Goal: Leave review/rating

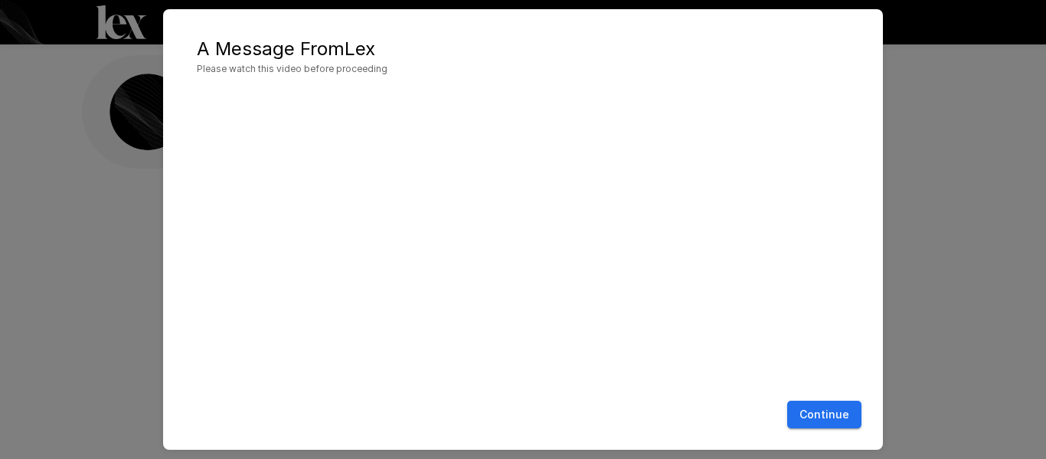
click at [827, 414] on button "Continue" at bounding box center [824, 415] width 74 height 28
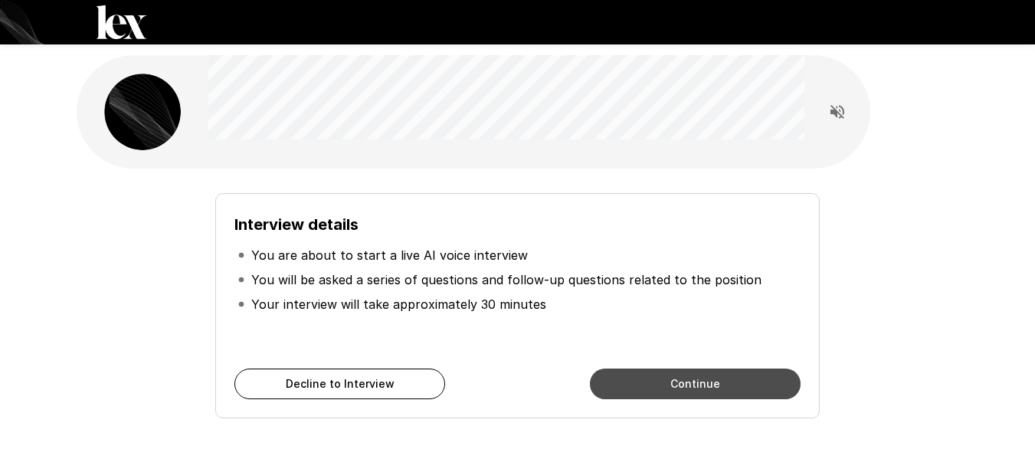
click at [704, 389] on button "Continue" at bounding box center [695, 383] width 211 height 31
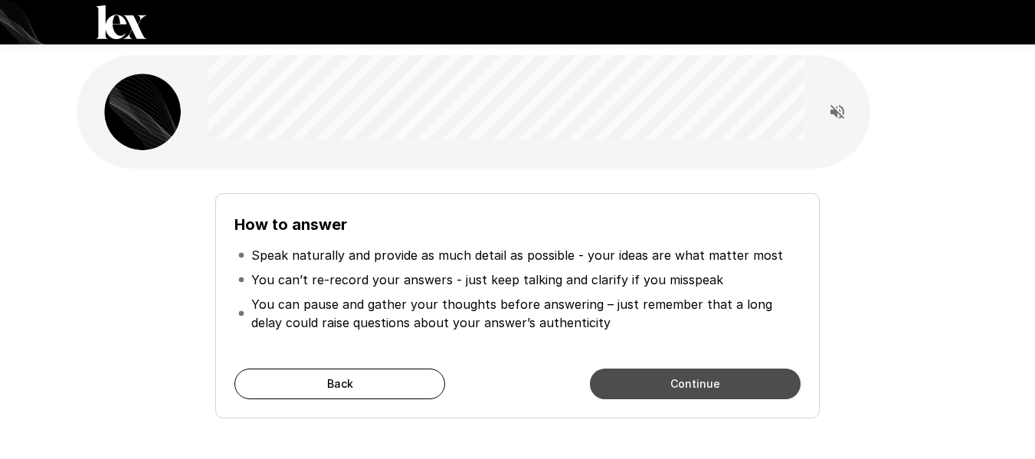
click at [704, 385] on button "Continue" at bounding box center [695, 383] width 211 height 31
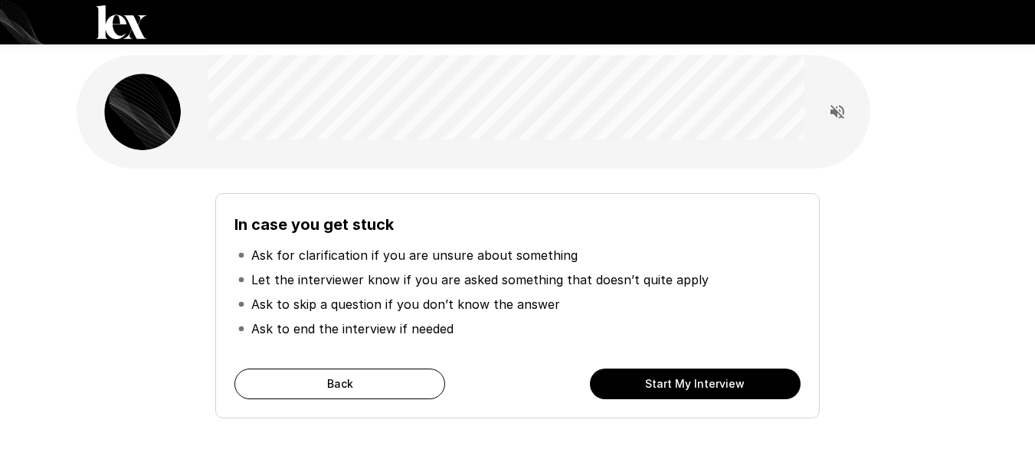
click at [704, 385] on button "Start My Interview" at bounding box center [695, 383] width 211 height 31
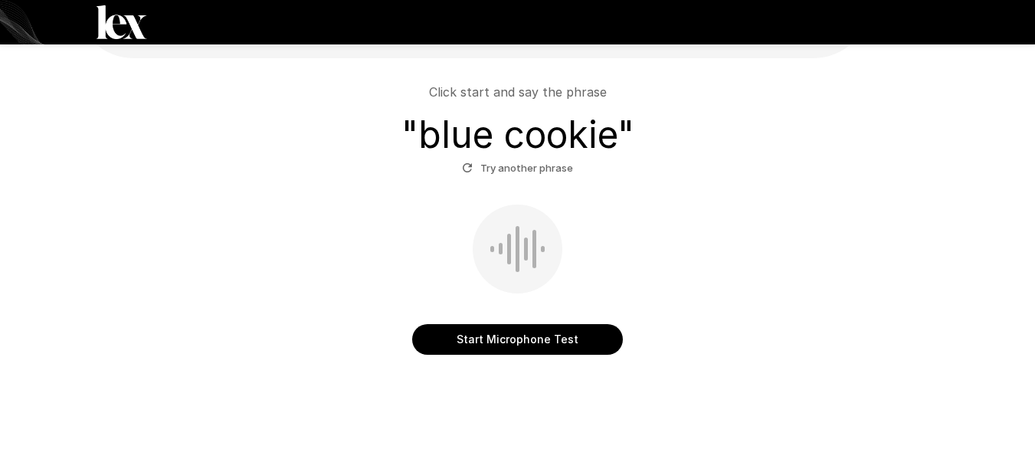
scroll to position [135, 0]
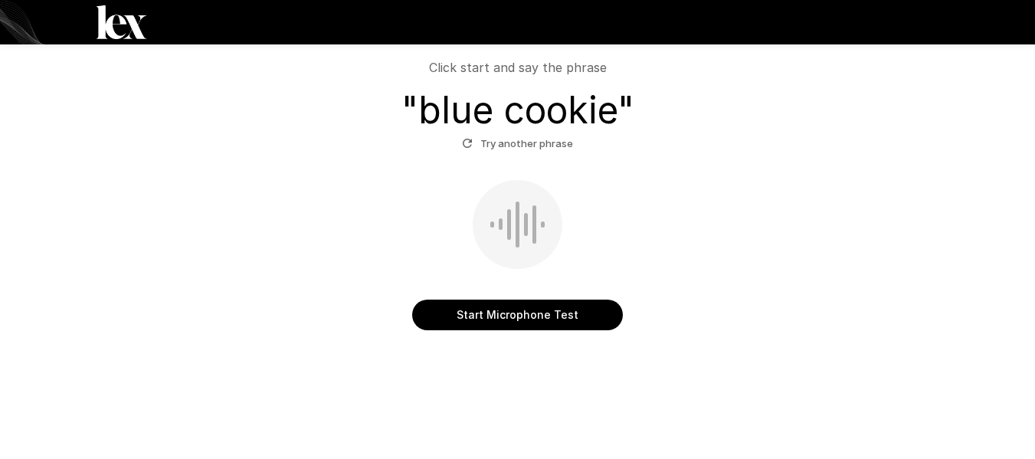
click at [503, 318] on button "Start Microphone Test" at bounding box center [517, 314] width 211 height 31
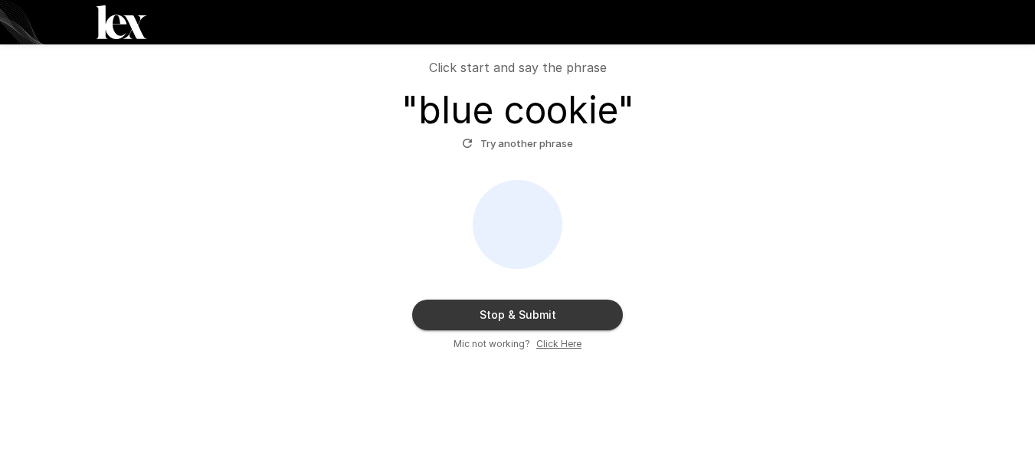
click at [502, 318] on button "Stop & Submit" at bounding box center [517, 314] width 211 height 31
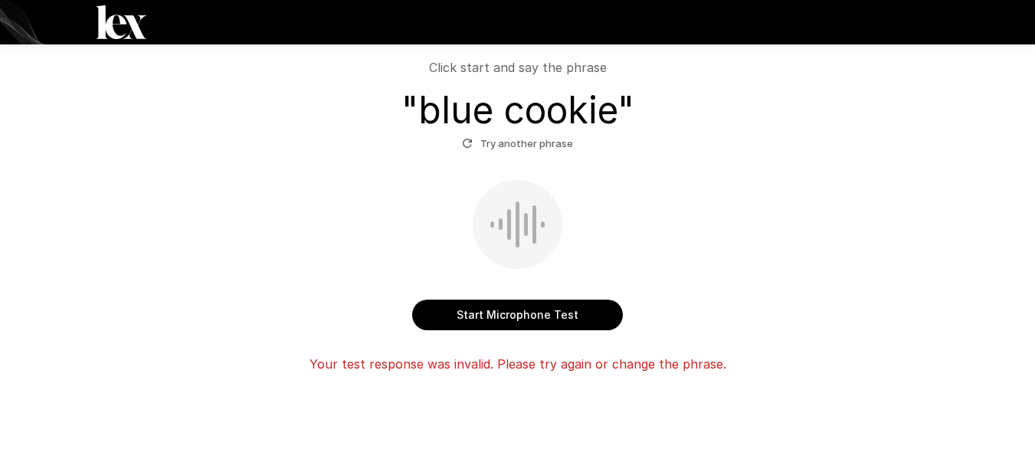
click at [525, 318] on button "Start Microphone Test" at bounding box center [517, 314] width 211 height 31
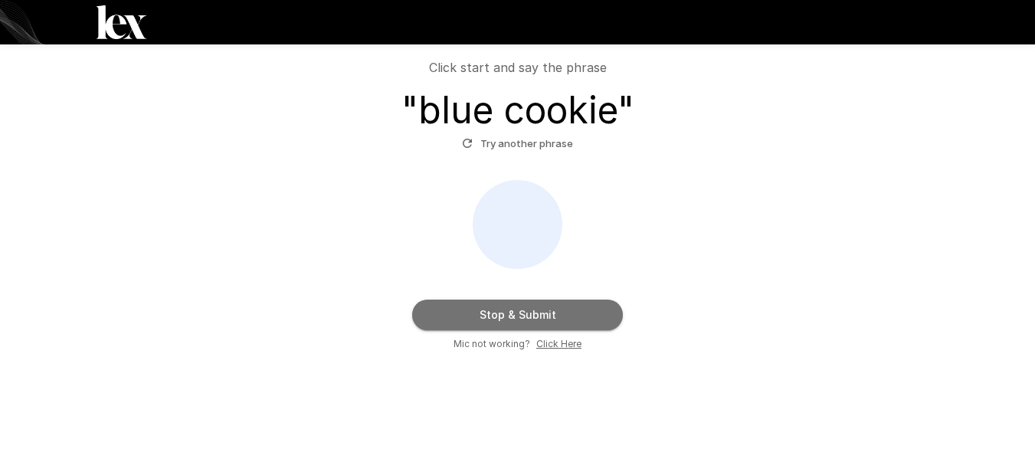
click at [523, 319] on button "Stop & Submit" at bounding box center [517, 314] width 211 height 31
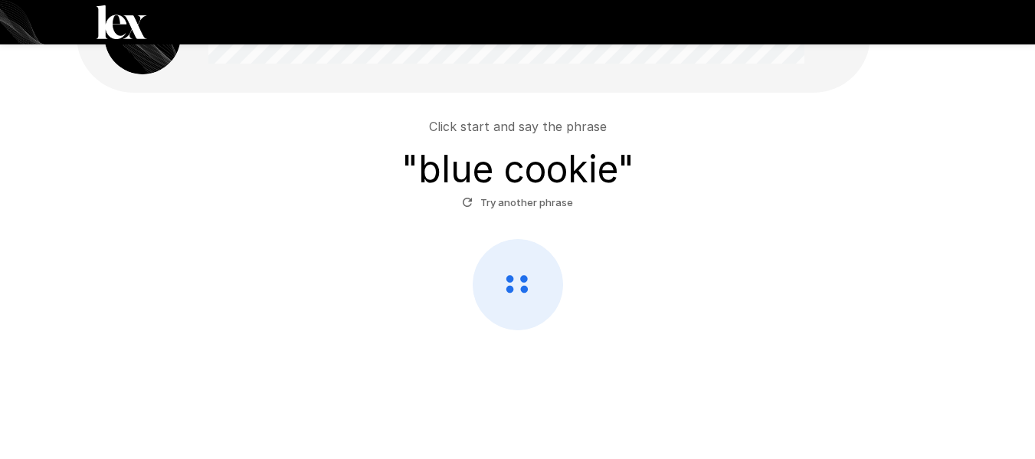
scroll to position [76, 0]
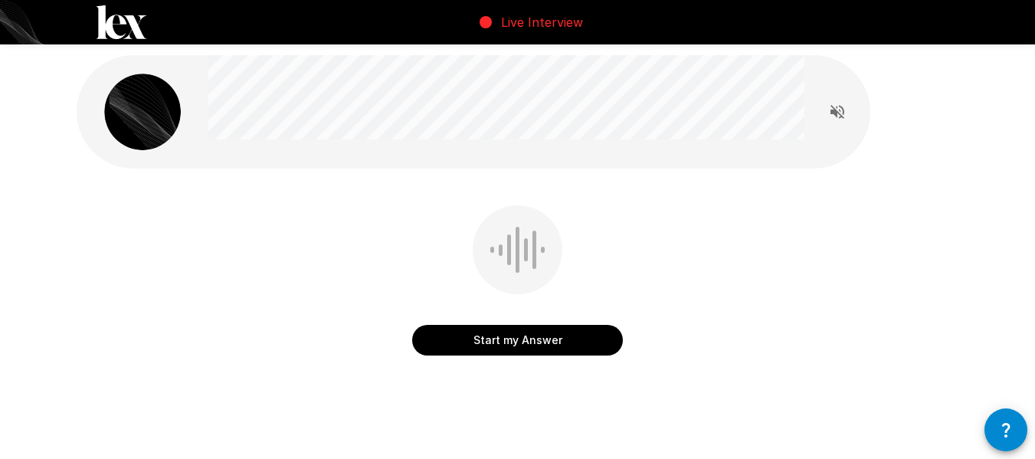
click at [518, 344] on button "Start my Answer" at bounding box center [517, 340] width 211 height 31
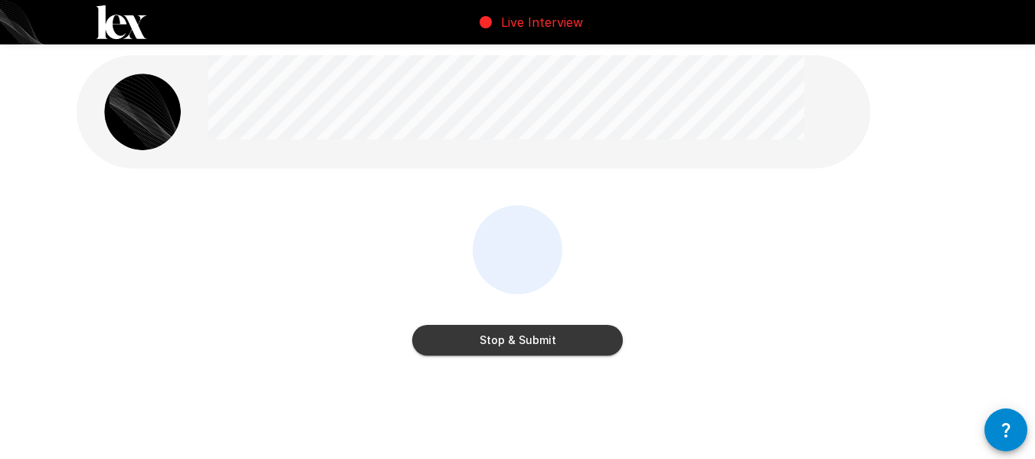
click at [533, 367] on div "Stop & Submit" at bounding box center [518, 291] width 882 height 172
click at [525, 340] on button "Stop & Submit" at bounding box center [517, 340] width 211 height 31
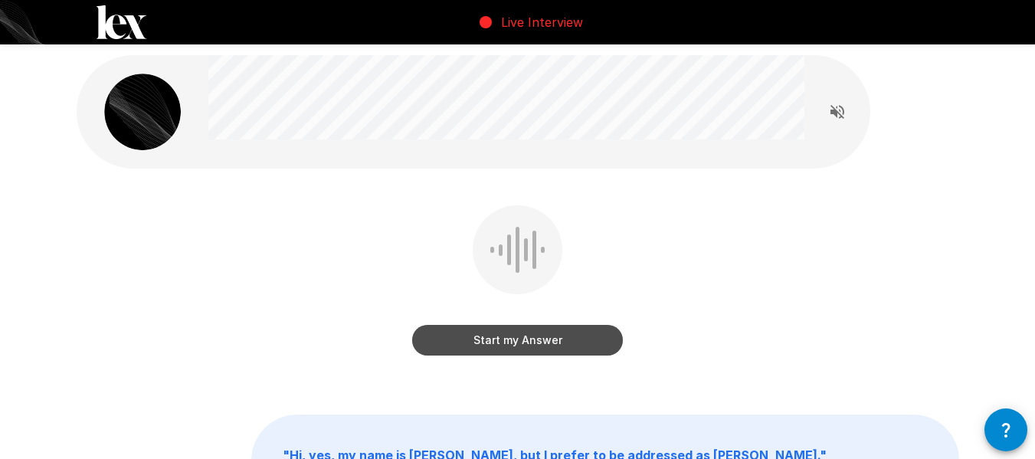
click at [527, 346] on button "Start my Answer" at bounding box center [517, 340] width 211 height 31
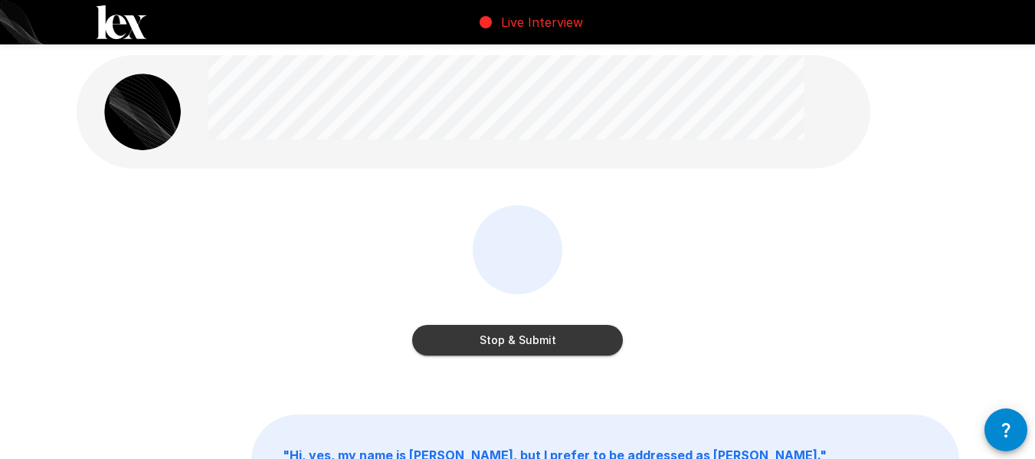
click at [527, 346] on button "Stop & Submit" at bounding box center [517, 340] width 211 height 31
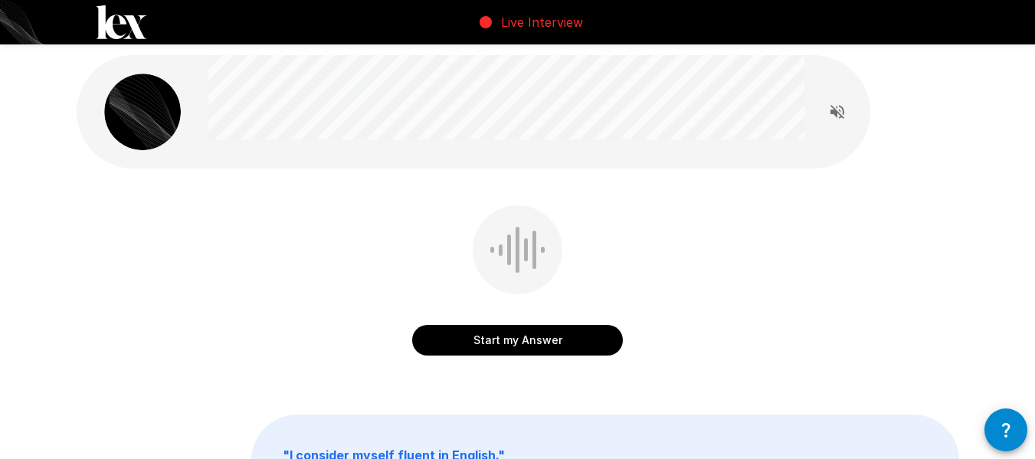
click at [527, 346] on button "Start my Answer" at bounding box center [517, 340] width 211 height 31
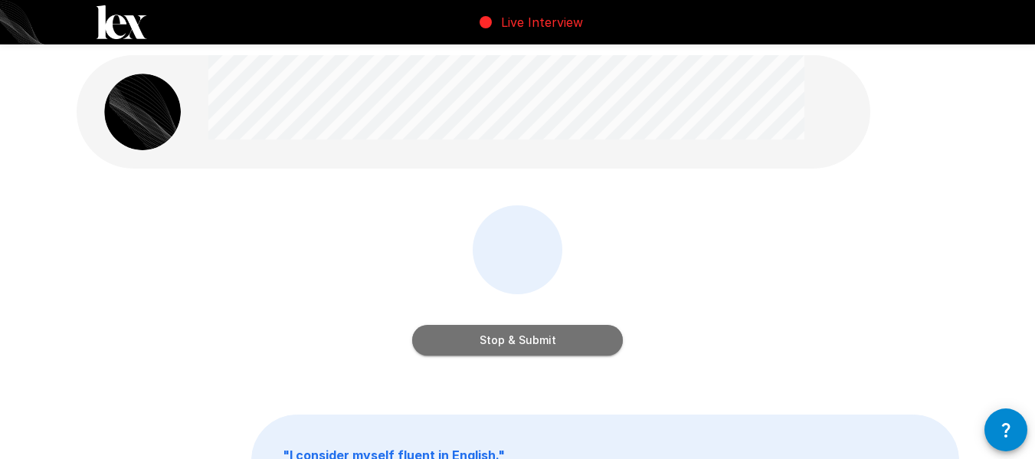
click at [526, 346] on button "Stop & Submit" at bounding box center [517, 340] width 211 height 31
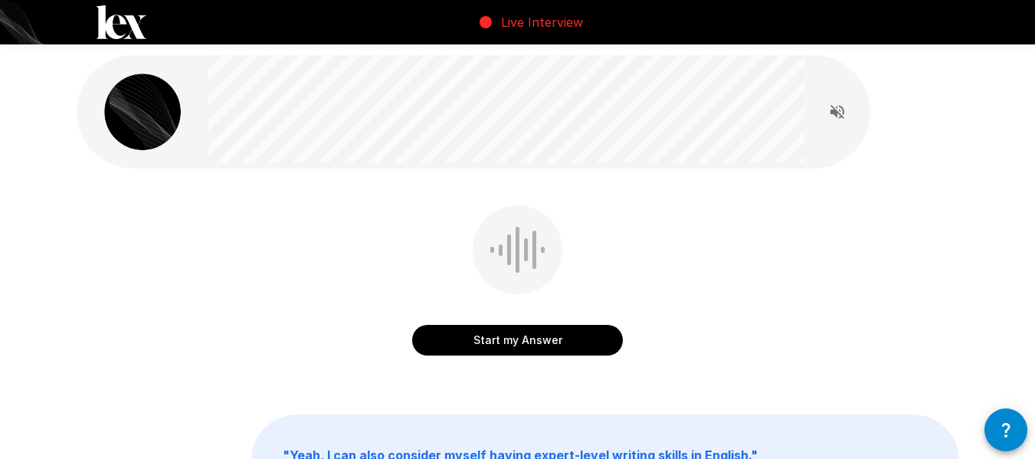
click at [501, 335] on button "Start my Answer" at bounding box center [517, 340] width 211 height 31
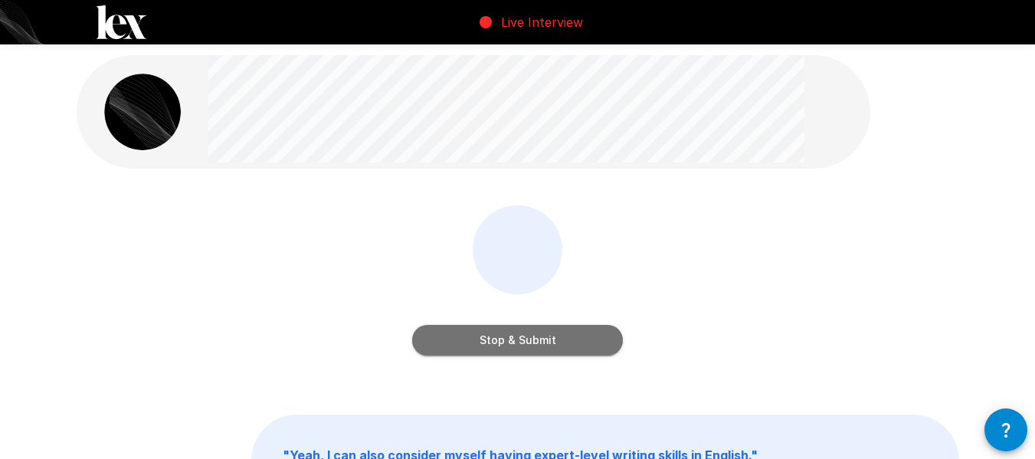
click at [501, 335] on button "Stop & Submit" at bounding box center [517, 340] width 211 height 31
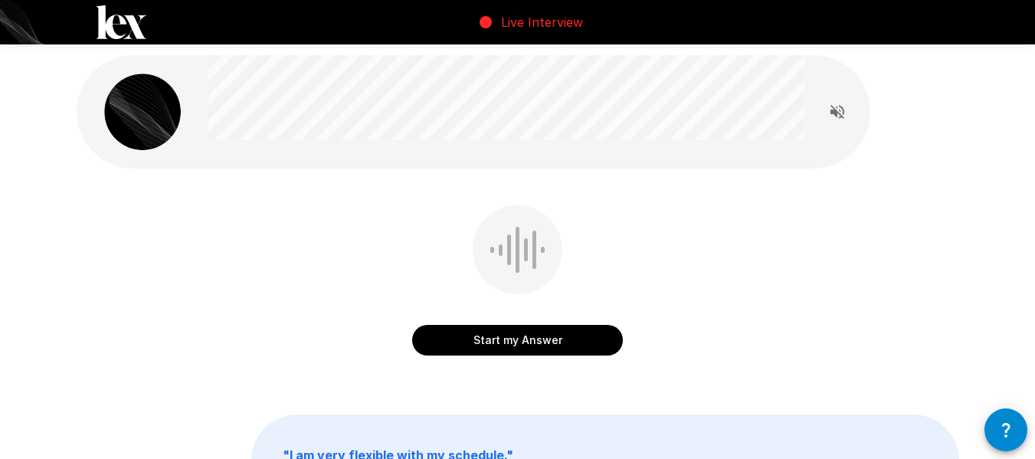
click at [501, 335] on button "Start my Answer" at bounding box center [517, 340] width 211 height 31
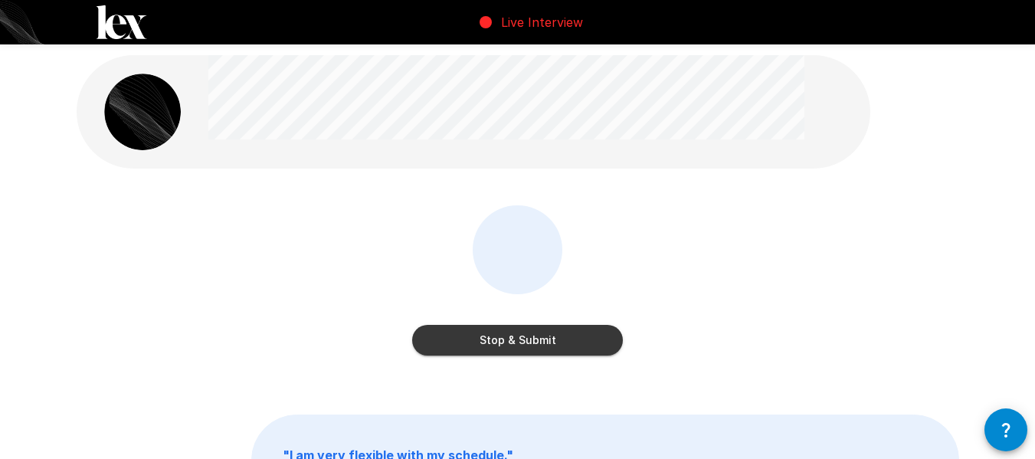
click at [499, 335] on button "Stop & Submit" at bounding box center [517, 340] width 211 height 31
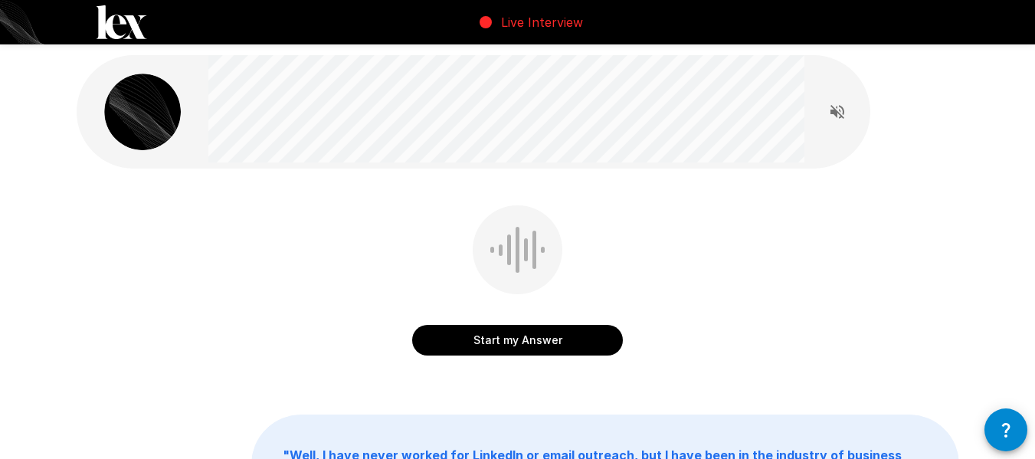
click at [495, 336] on button "Start my Answer" at bounding box center [517, 340] width 211 height 31
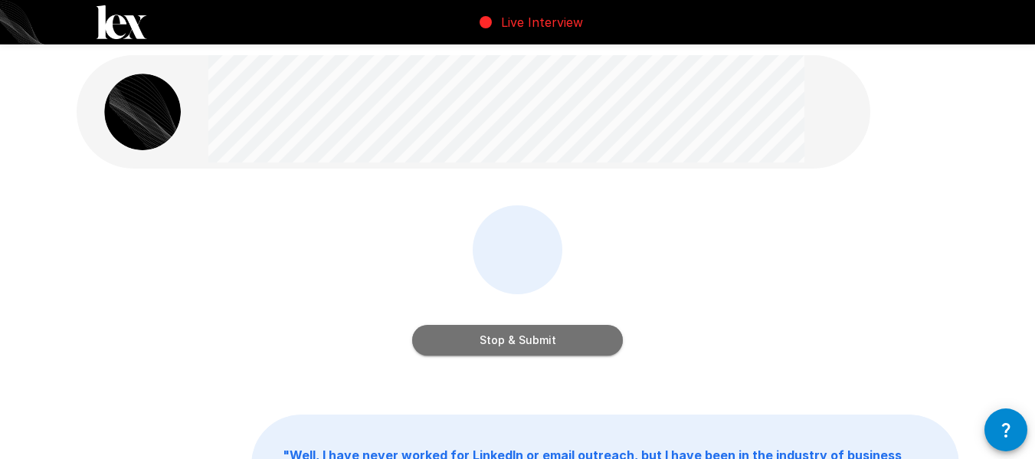
click at [527, 342] on button "Stop & Submit" at bounding box center [517, 340] width 211 height 31
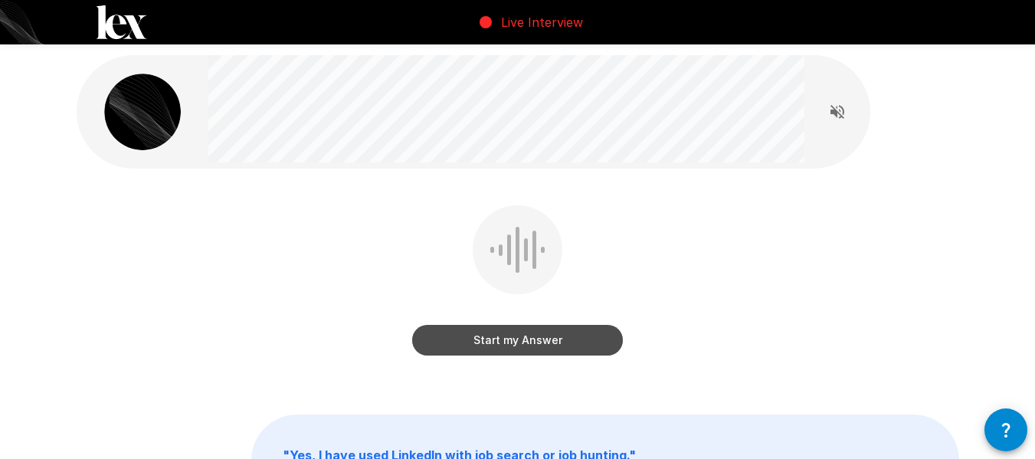
click at [528, 345] on button "Start my Answer" at bounding box center [517, 340] width 211 height 31
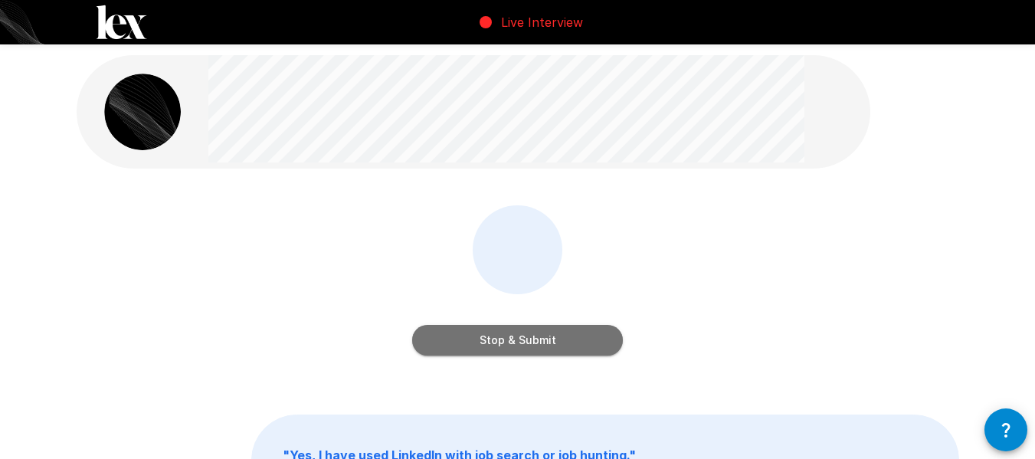
click at [528, 345] on button "Stop & Submit" at bounding box center [517, 340] width 211 height 31
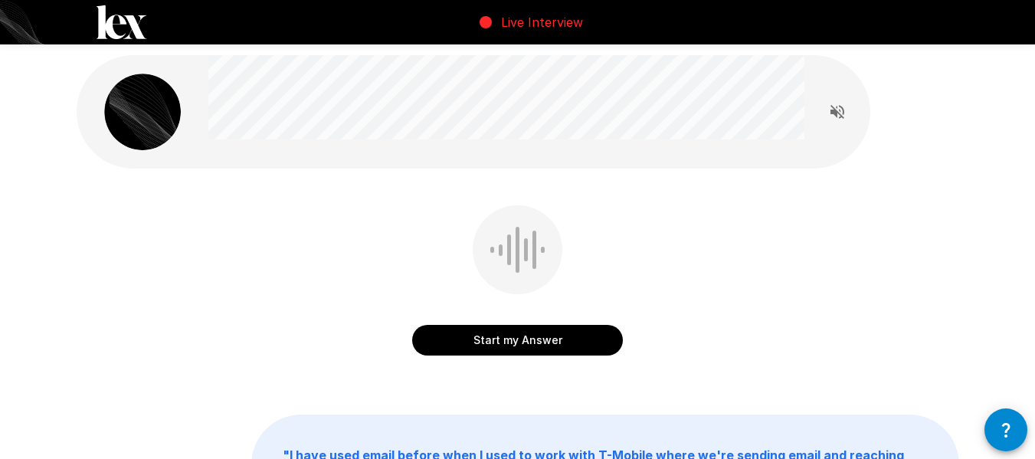
click at [507, 337] on button "Start my Answer" at bounding box center [517, 340] width 211 height 31
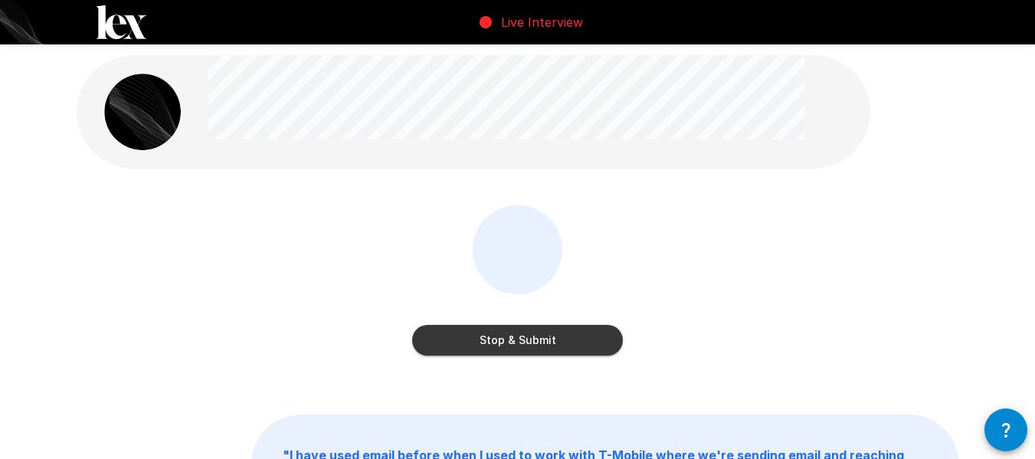
click at [506, 337] on button "Stop & Submit" at bounding box center [517, 340] width 211 height 31
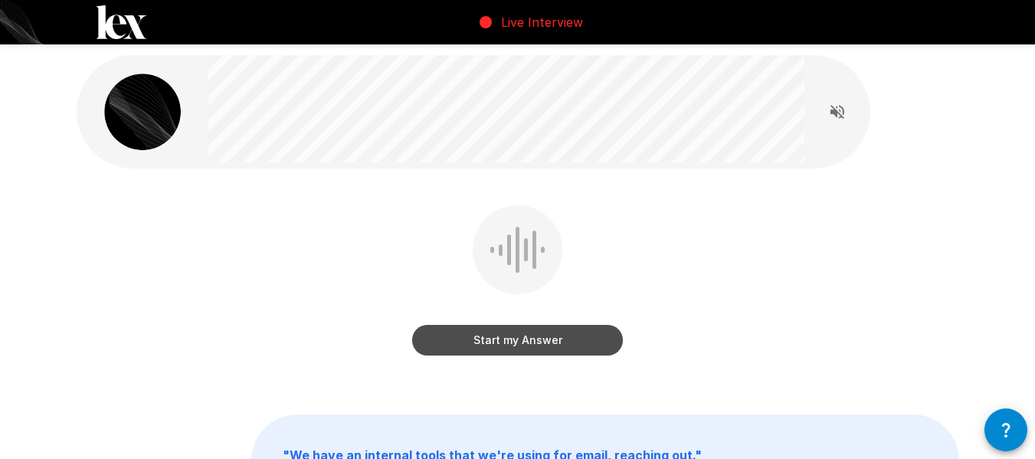
click at [508, 341] on button "Start my Answer" at bounding box center [517, 340] width 211 height 31
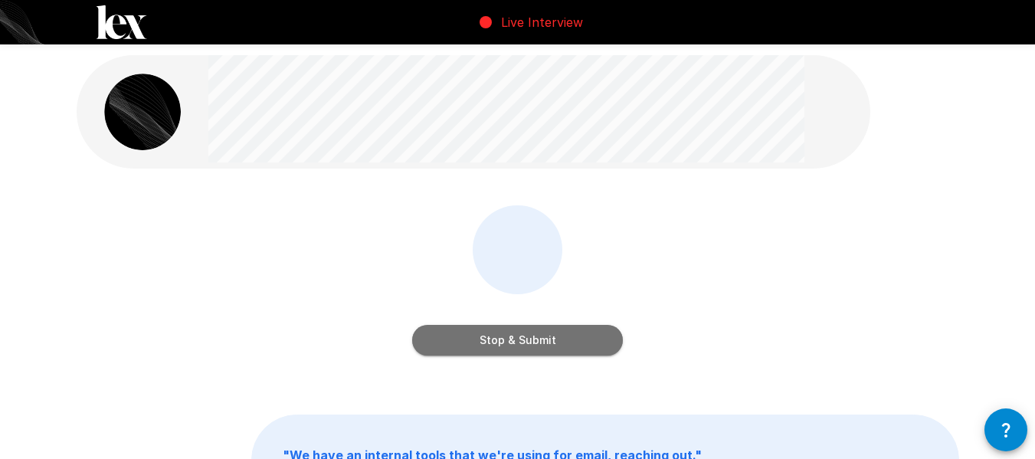
click at [508, 340] on button "Stop & Submit" at bounding box center [517, 340] width 211 height 31
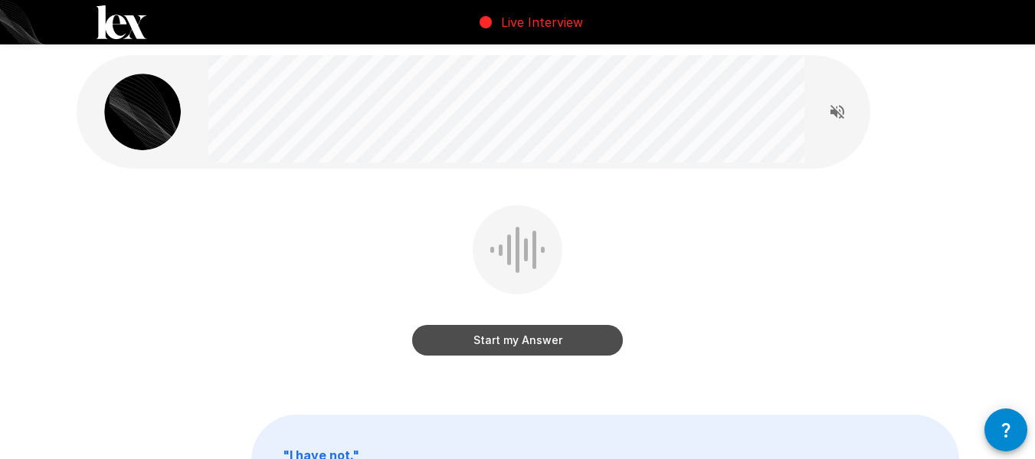
click at [508, 340] on button "Start my Answer" at bounding box center [517, 340] width 211 height 31
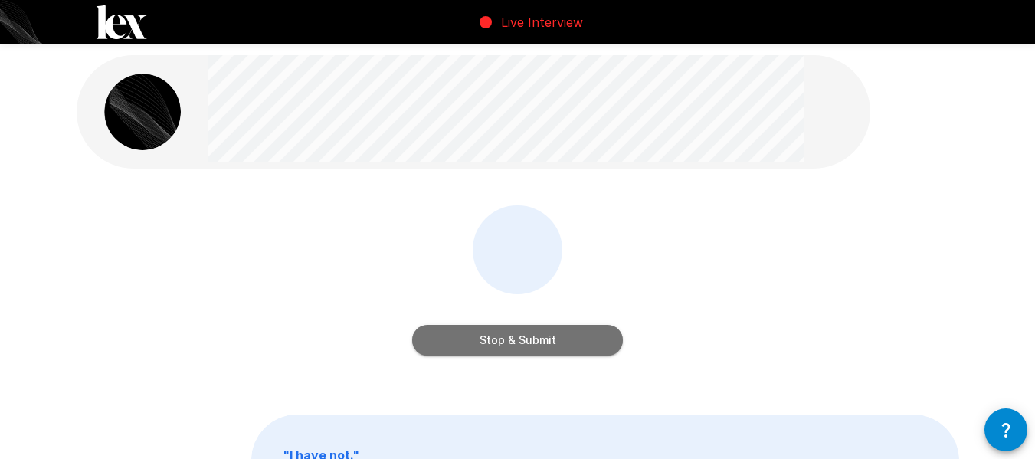
click at [504, 335] on button "Stop & Submit" at bounding box center [517, 340] width 211 height 31
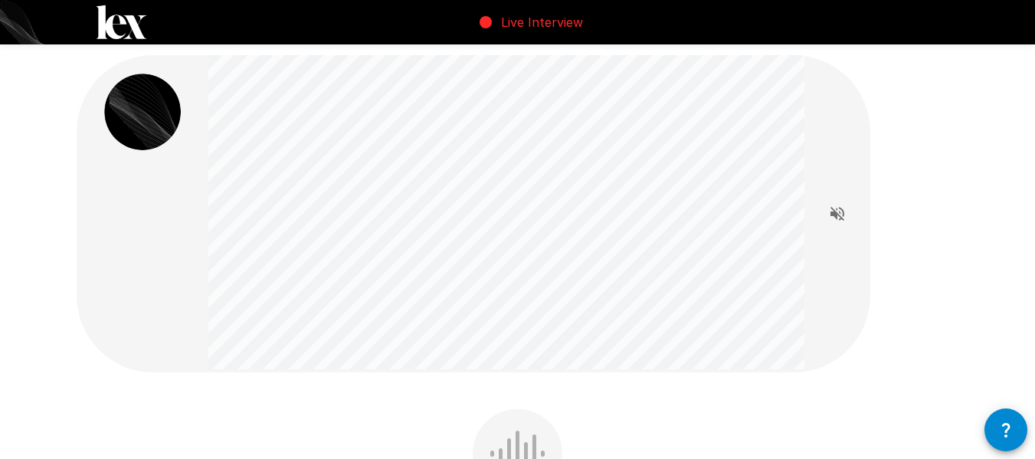
scroll to position [153, 0]
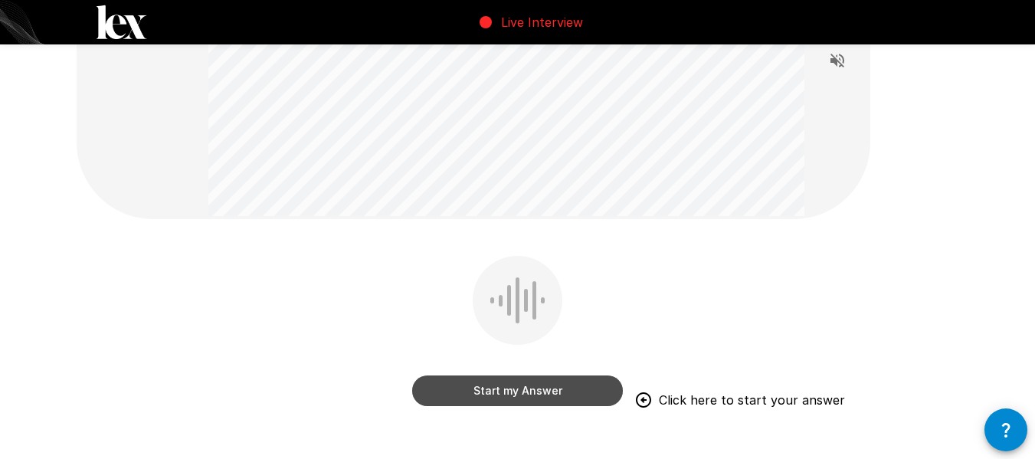
click at [542, 388] on button "Start my Answer" at bounding box center [517, 390] width 211 height 31
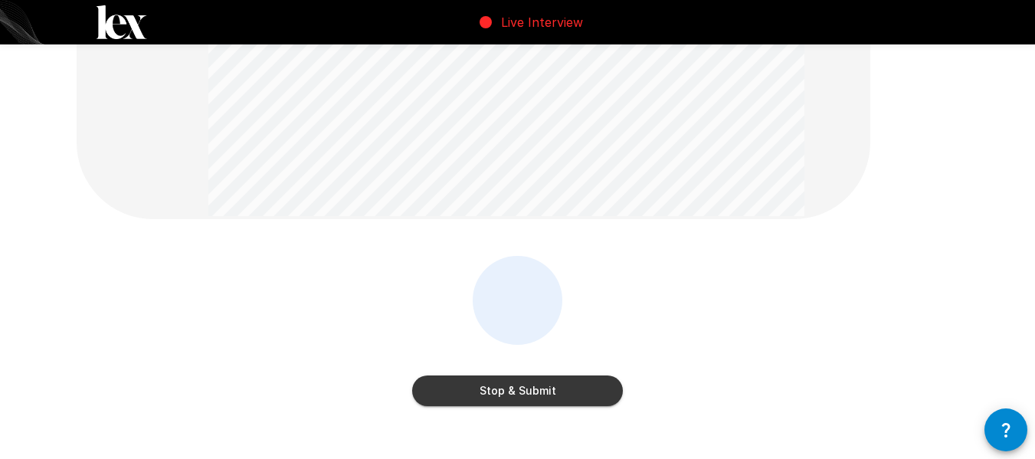
click at [540, 387] on button "Stop & Submit" at bounding box center [517, 390] width 211 height 31
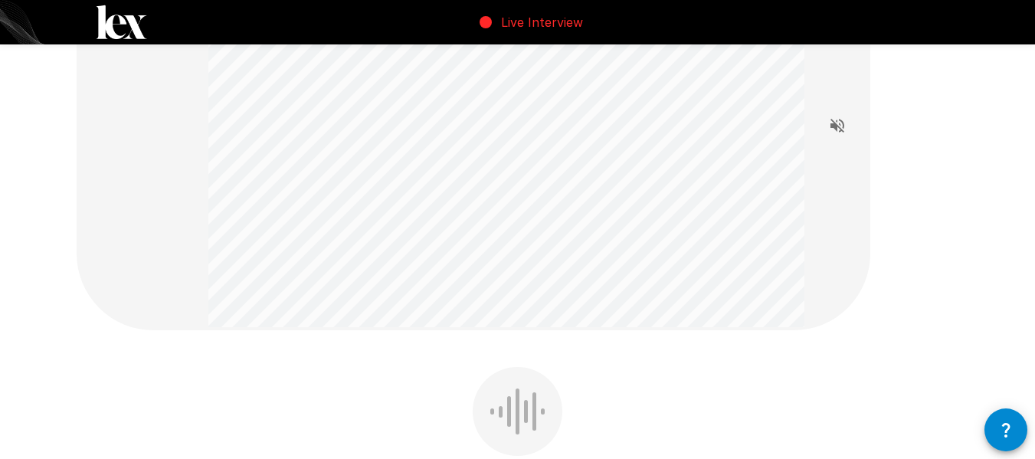
scroll to position [306, 0]
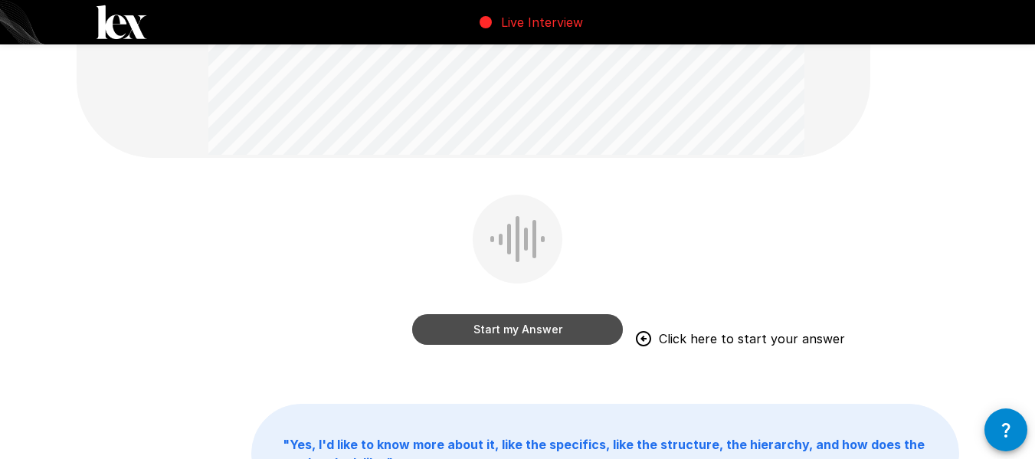
click at [505, 338] on button "Start my Answer" at bounding box center [517, 329] width 211 height 31
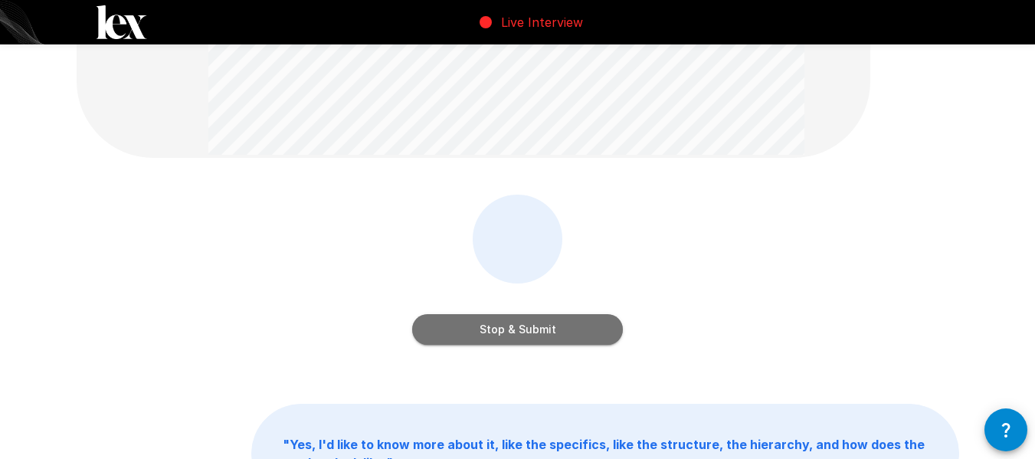
click at [498, 336] on button "Stop & Submit" at bounding box center [517, 329] width 211 height 31
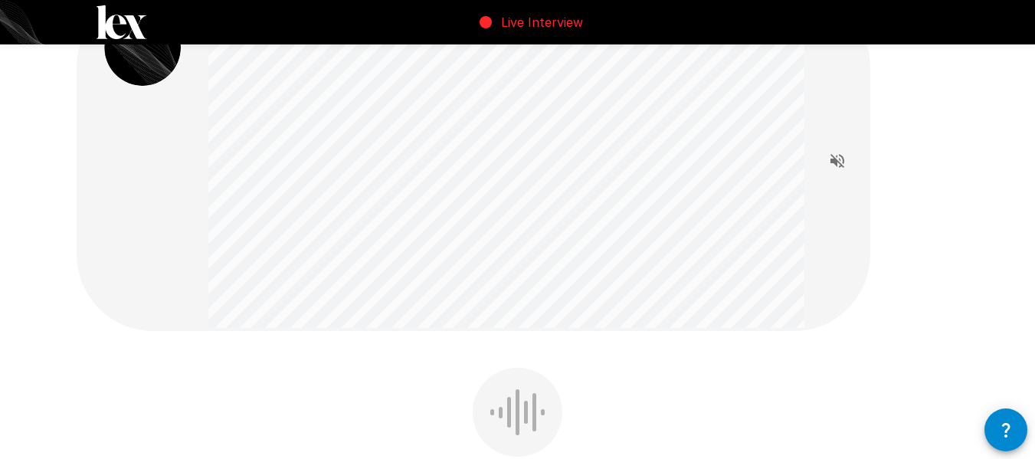
scroll to position [153, 0]
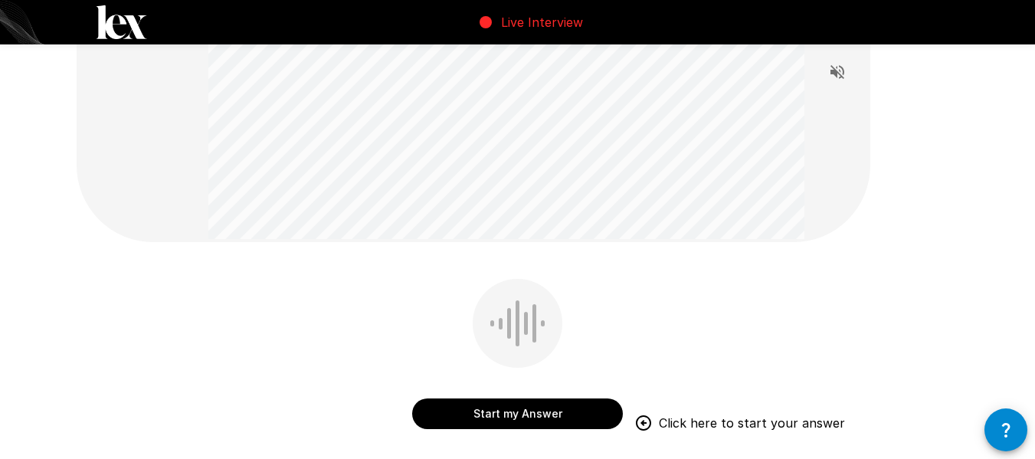
click at [490, 410] on button "Start my Answer" at bounding box center [517, 413] width 211 height 31
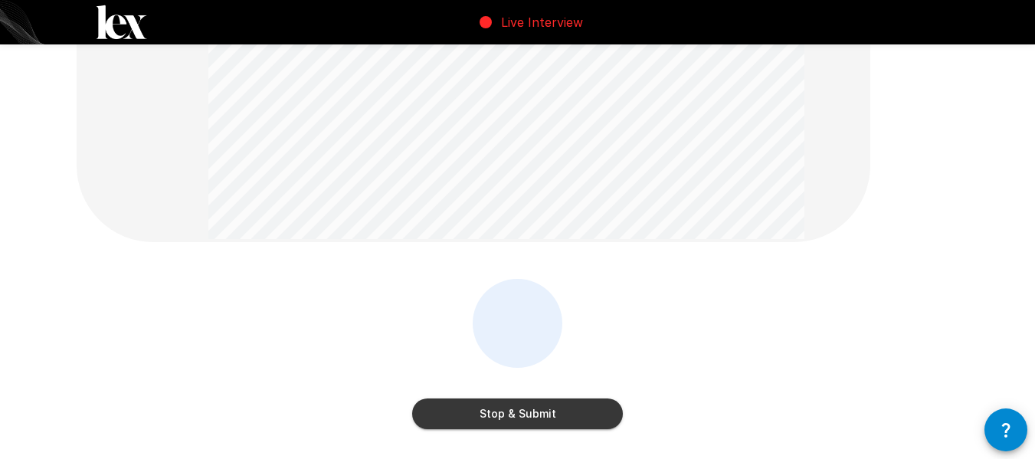
click at [490, 409] on button "Stop & Submit" at bounding box center [517, 413] width 211 height 31
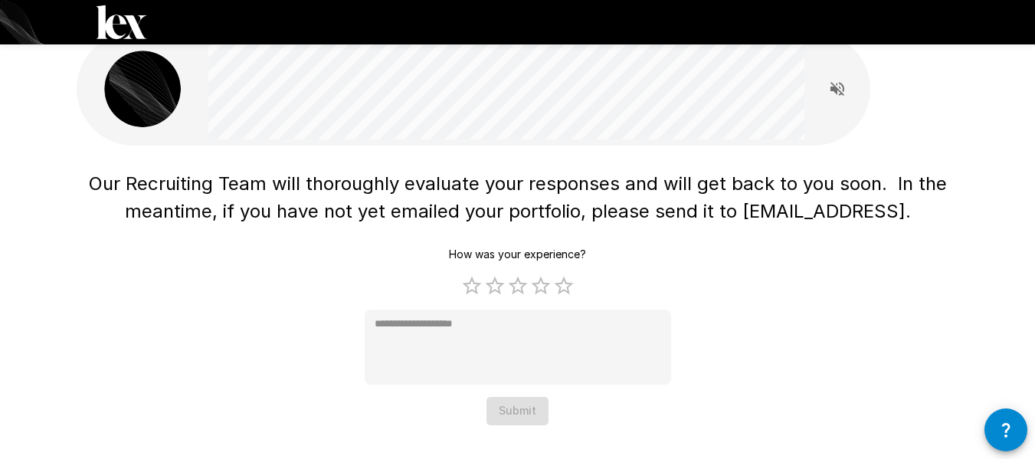
scroll to position [23, 0]
click at [558, 289] on label "5 Stars" at bounding box center [563, 285] width 23 height 23
type textarea "*"
click at [521, 414] on button "Submit" at bounding box center [517, 411] width 62 height 28
